Goal: Task Accomplishment & Management: Manage account settings

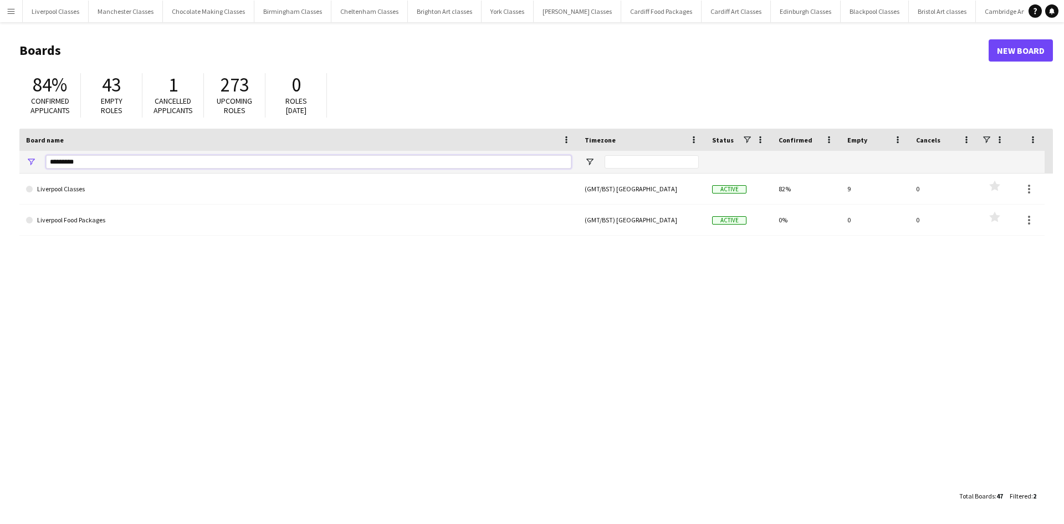
drag, startPoint x: 140, startPoint y: 164, endPoint x: 0, endPoint y: 149, distance: 140.5
click at [0, 149] on main "Boards New Board 84% Confirmed applicants 43 Empty roles 1 Cancelled applicants…" at bounding box center [532, 272] width 1064 height 501
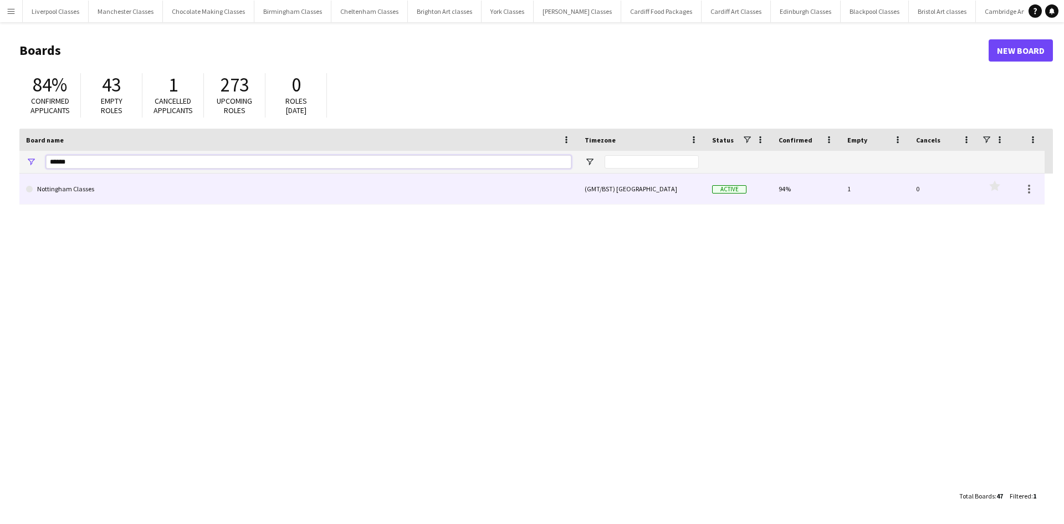
type input "******"
click at [49, 181] on link "Nottingham Classes" at bounding box center [298, 189] width 545 height 31
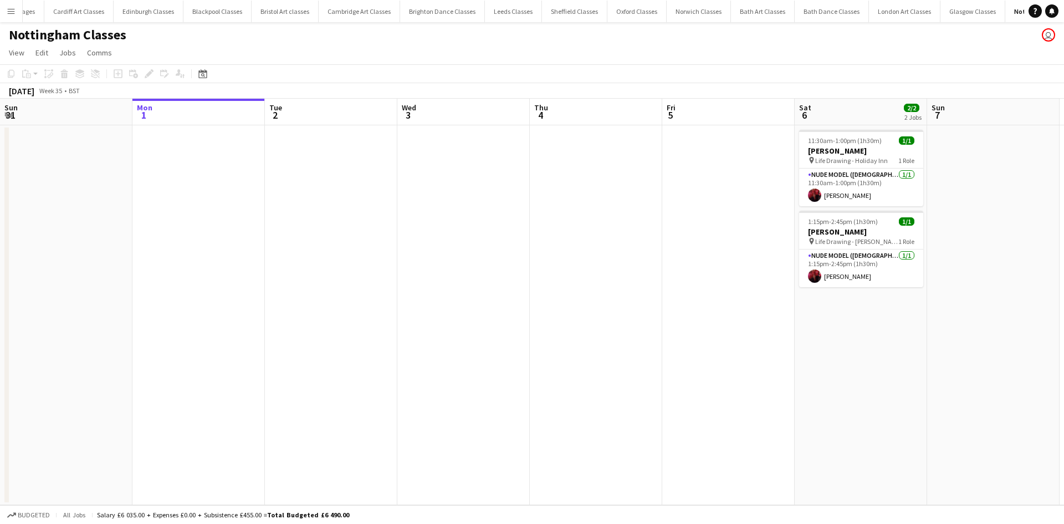
scroll to position [0, 664]
click at [205, 68] on div "Date picker" at bounding box center [202, 73] width 13 height 13
click at [276, 181] on span "13" at bounding box center [278, 183] width 13 height 13
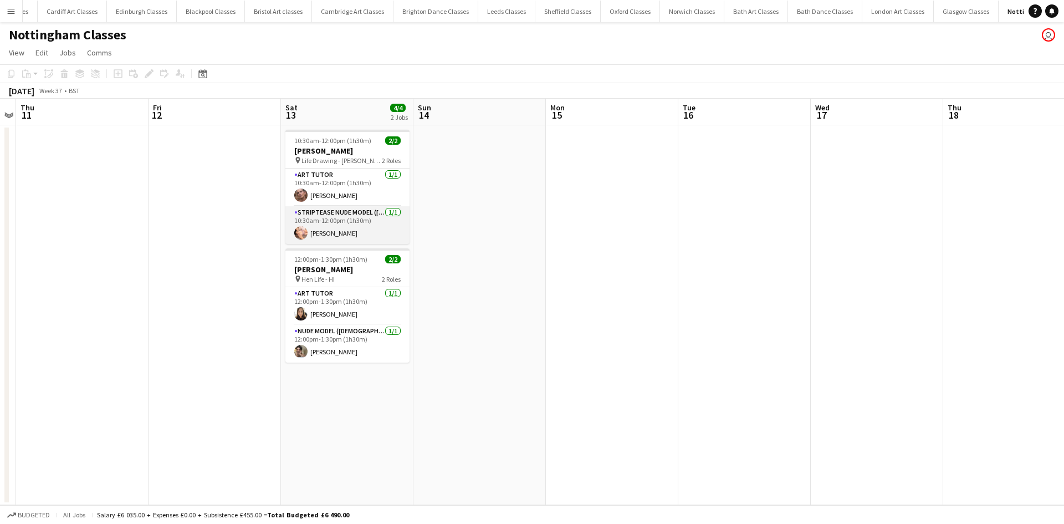
click at [355, 215] on app-card-role "Striptease Nude Model ([DEMOGRAPHIC_DATA]) [DATE] 10:30am-12:00pm (1h30m) [PERS…" at bounding box center [347, 225] width 124 height 38
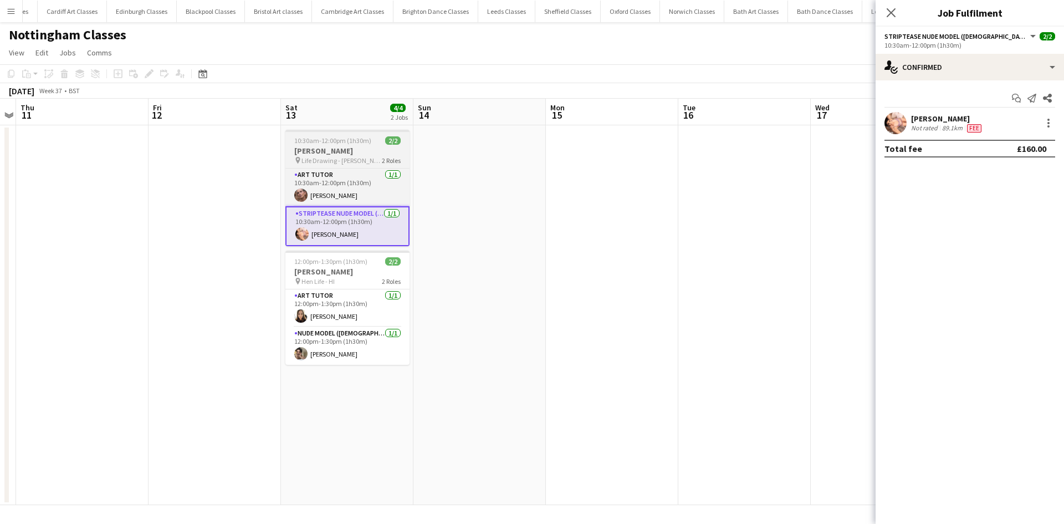
click at [332, 151] on h3 "[PERSON_NAME]" at bounding box center [347, 151] width 124 height 10
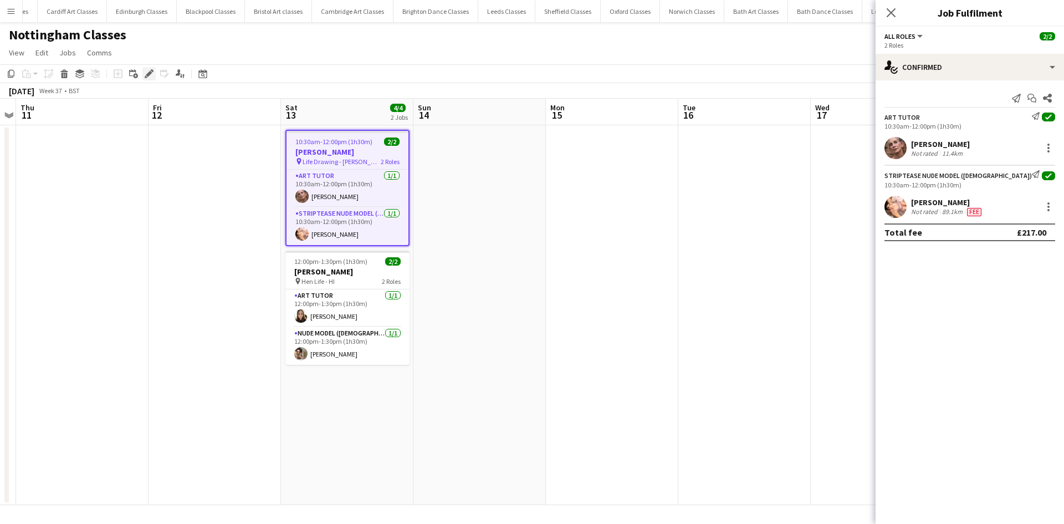
click at [155, 78] on div "Edit" at bounding box center [148, 73] width 13 height 13
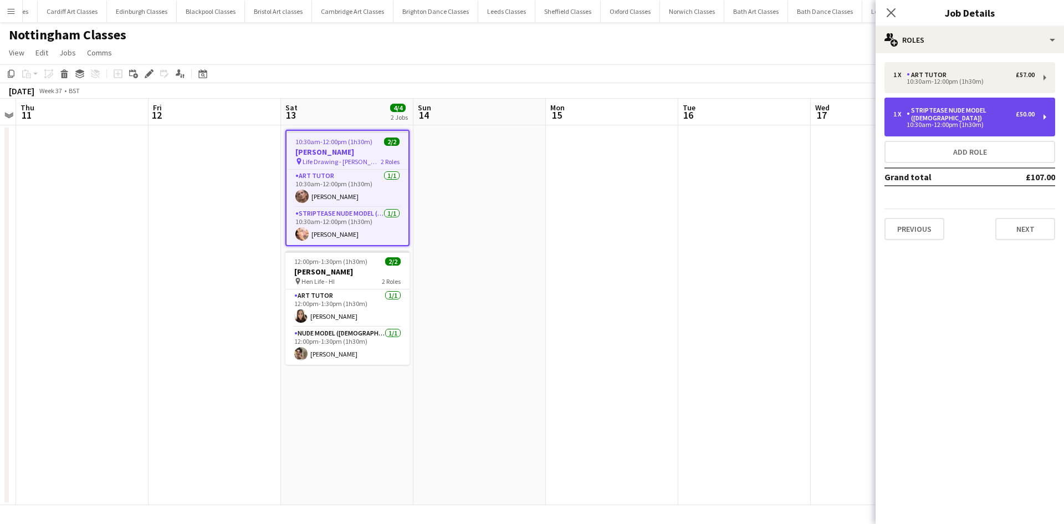
click at [1016, 121] on div "1 x Striptease Nude Model ([DEMOGRAPHIC_DATA]) £50.00" at bounding box center [964, 114] width 141 height 16
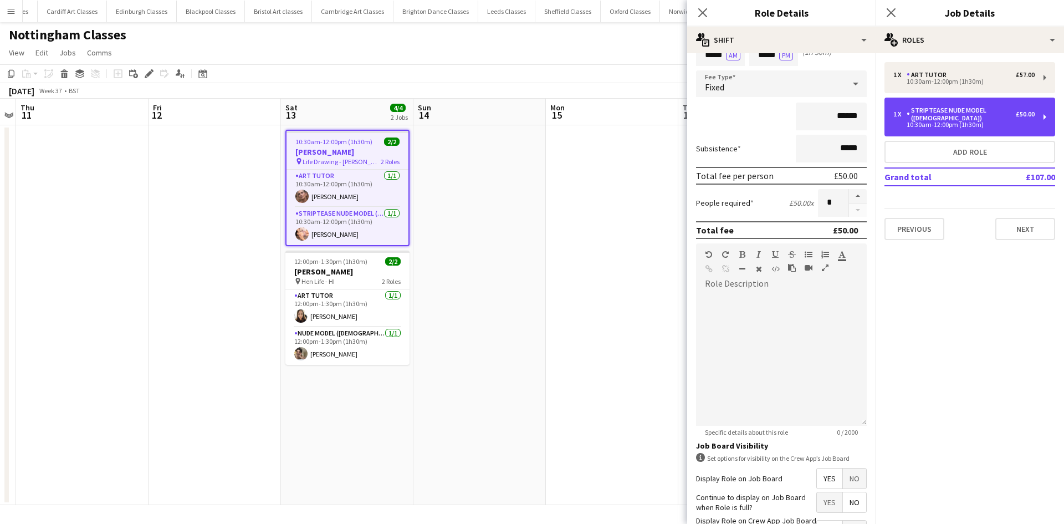
scroll to position [0, 0]
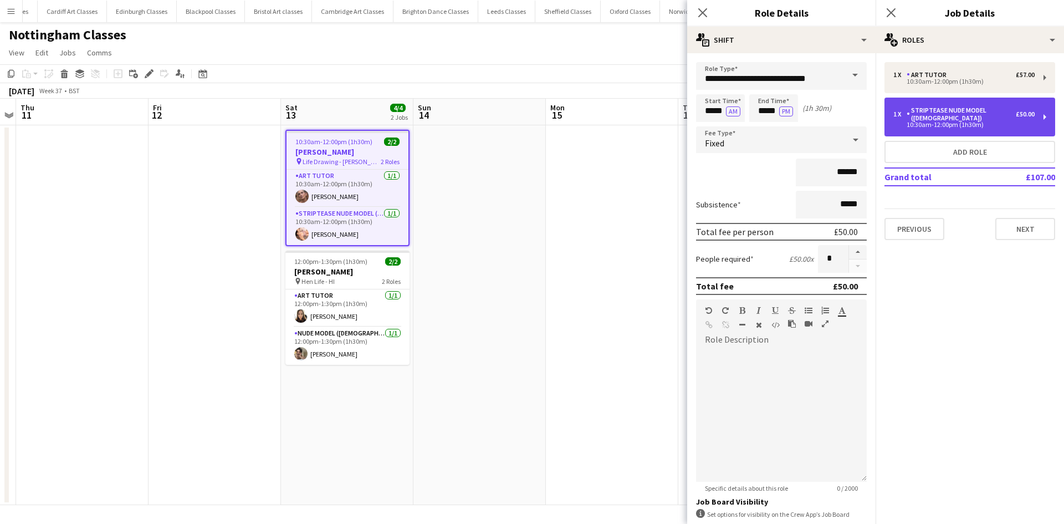
click at [1047, 114] on div "1 x Striptease Nude Model ([DEMOGRAPHIC_DATA]) £50.00 10:30am-12:00pm (1h30m)" at bounding box center [970, 117] width 171 height 39
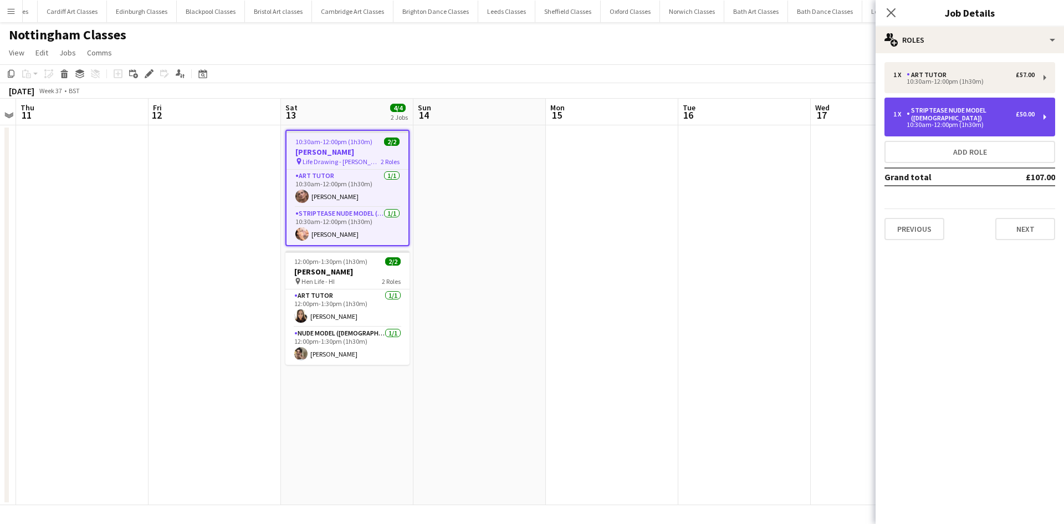
click at [1047, 114] on div "1 x Striptease Nude Model ([DEMOGRAPHIC_DATA]) £50.00 10:30am-12:00pm (1h30m)" at bounding box center [970, 117] width 171 height 39
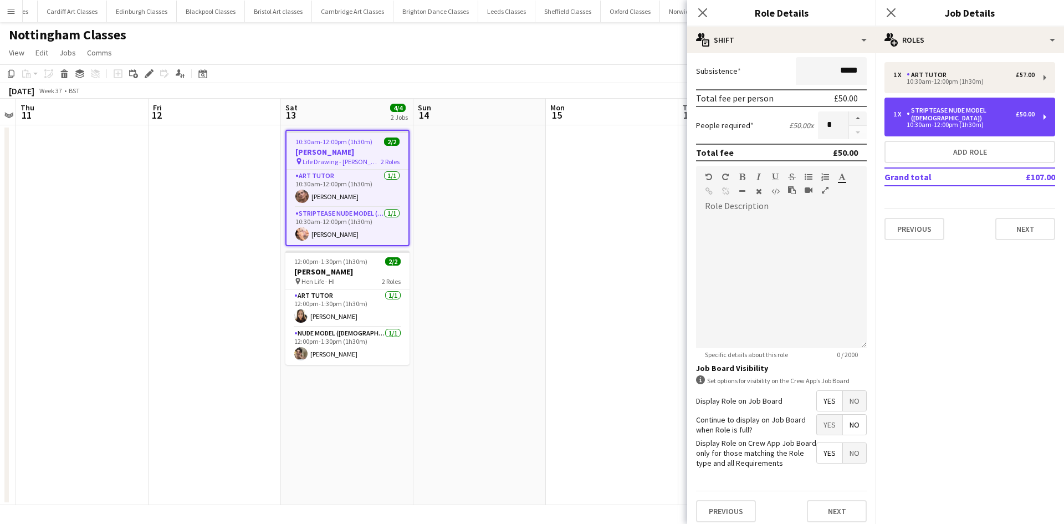
scroll to position [141, 0]
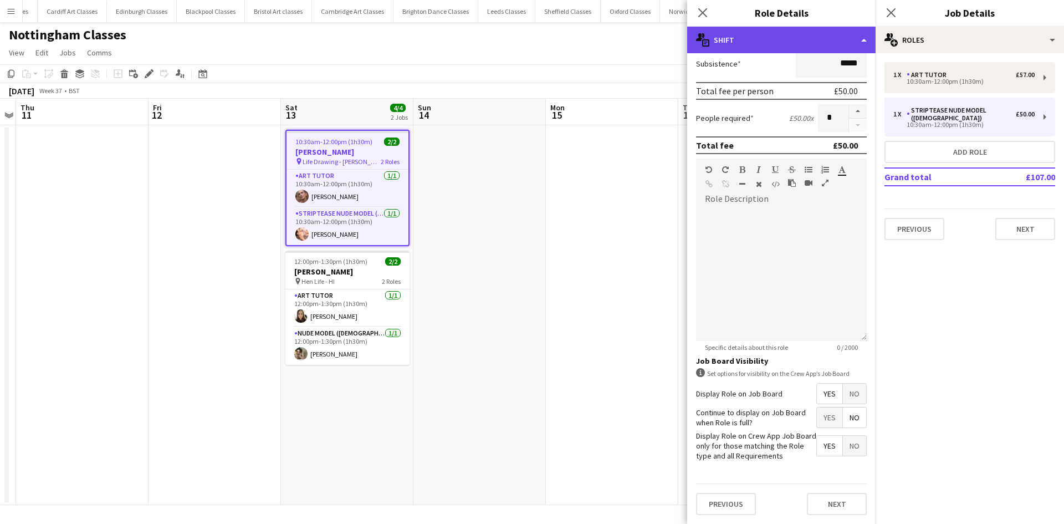
drag, startPoint x: 975, startPoint y: 113, endPoint x: 864, endPoint y: 36, distance: 135.0
click at [864, 36] on div "multiple-actions-text Shift" at bounding box center [781, 40] width 188 height 27
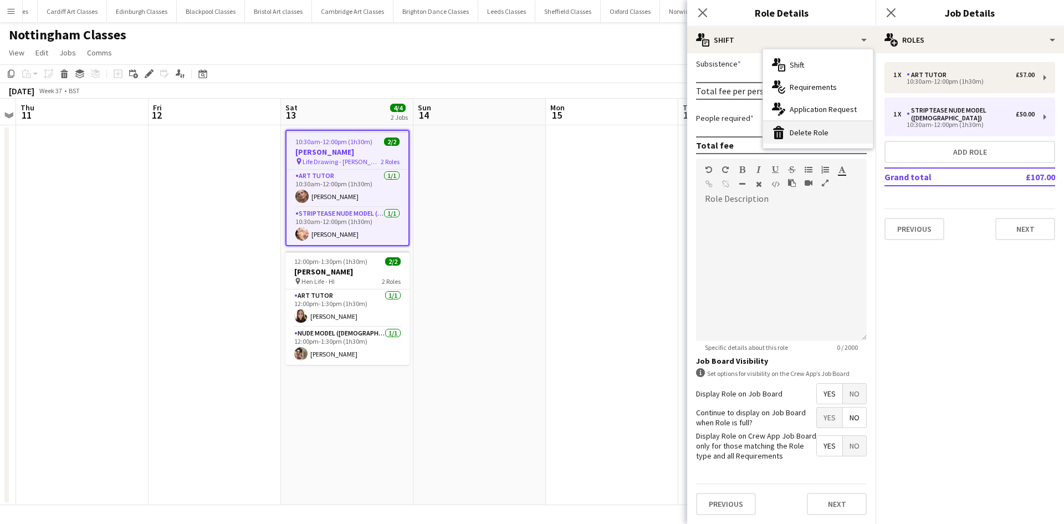
click at [804, 125] on div "bin-2 Delete Role" at bounding box center [818, 132] width 110 height 22
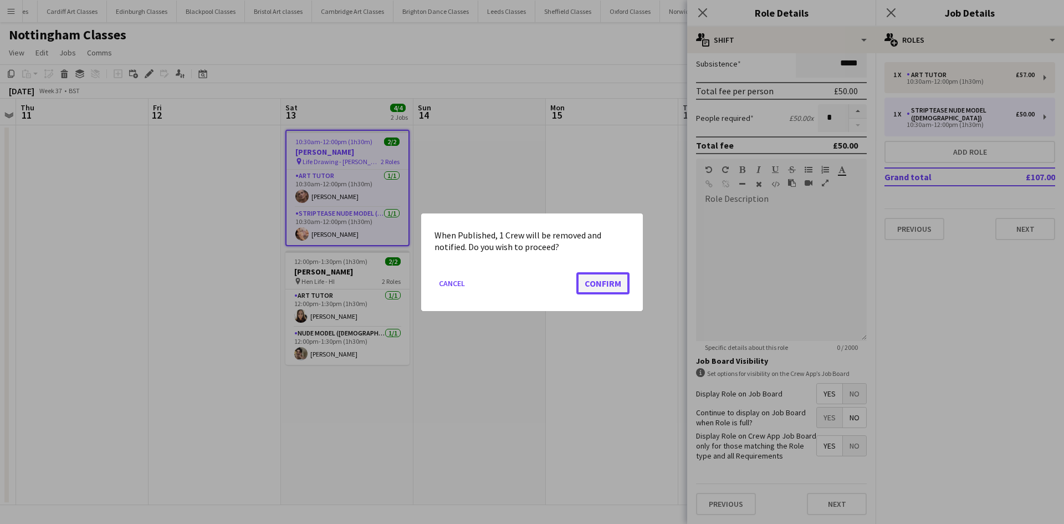
click at [584, 285] on button "Confirm" at bounding box center [603, 283] width 53 height 22
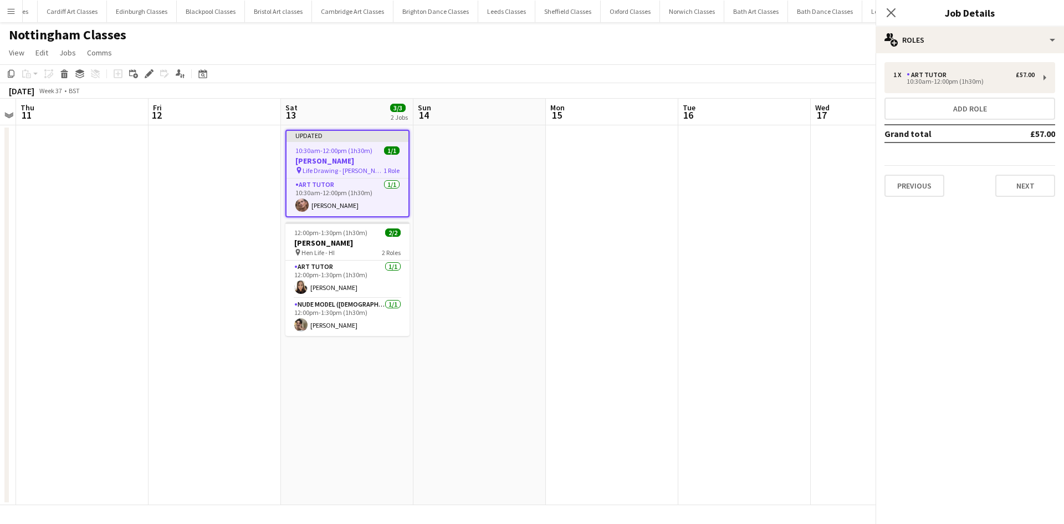
click at [622, 223] on app-date-cell at bounding box center [612, 315] width 132 height 380
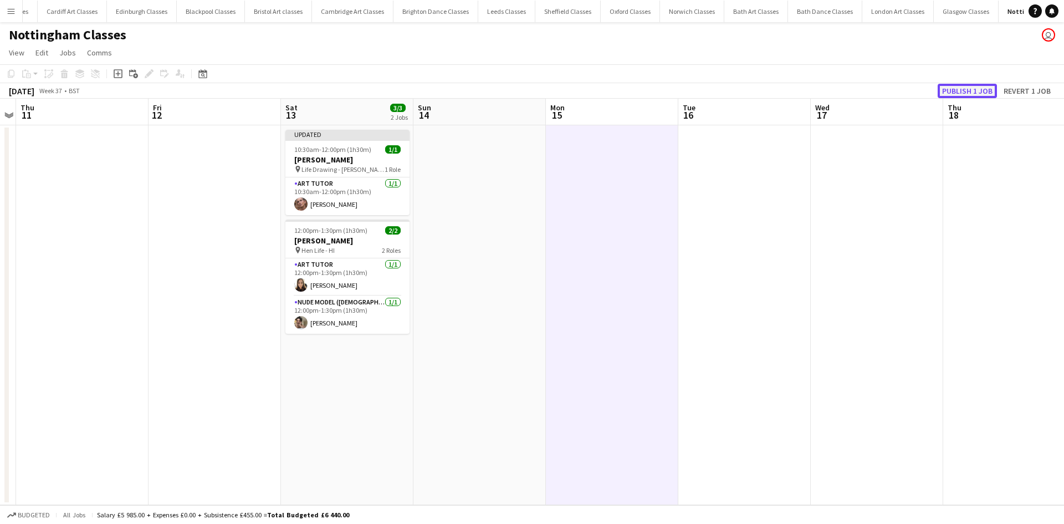
click at [958, 84] on button "Publish 1 job" at bounding box center [967, 91] width 59 height 14
